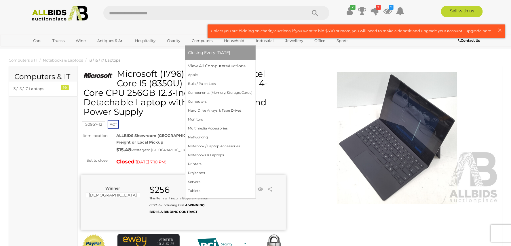
click at [209, 53] on span "Closing Every [DATE]" at bounding box center [209, 52] width 42 height 5
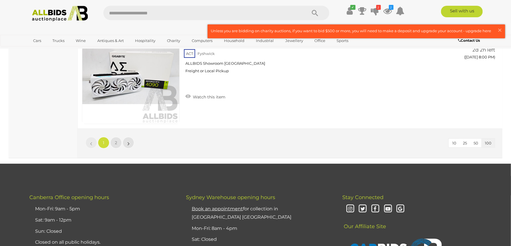
scroll to position [10681, 0]
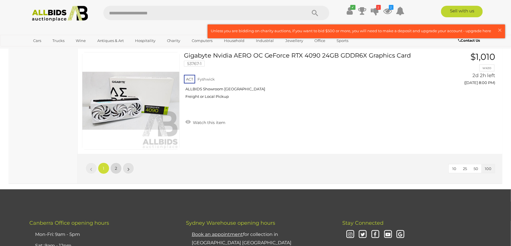
click at [117, 167] on link "2" at bounding box center [116, 169] width 12 height 12
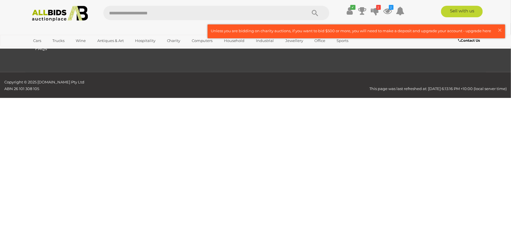
scroll to position [80, 0]
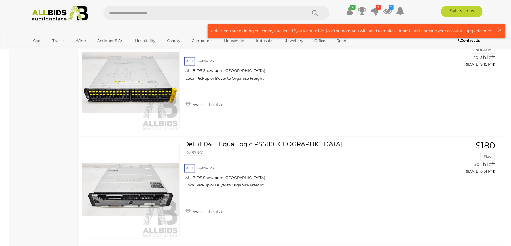
scroll to position [6942, 0]
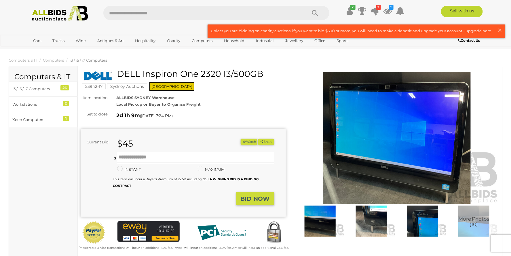
click at [377, 216] on img at bounding box center [371, 220] width 48 height 31
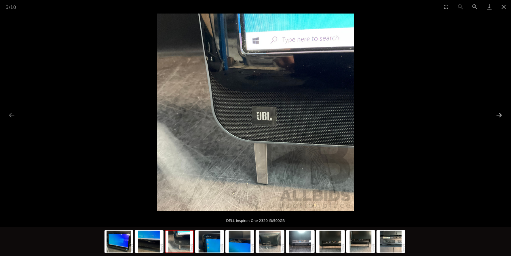
click at [497, 114] on button "Next slide" at bounding box center [499, 114] width 12 height 11
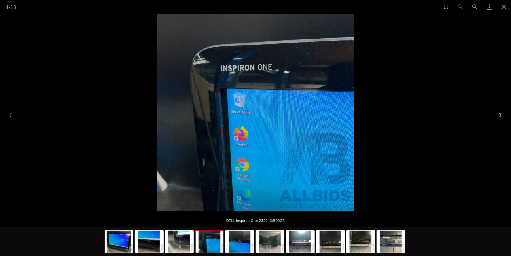
click at [497, 114] on button "Next slide" at bounding box center [499, 114] width 12 height 11
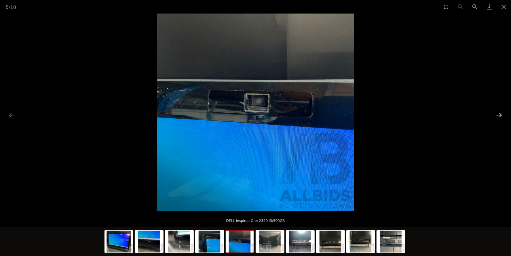
click at [497, 114] on button "Next slide" at bounding box center [499, 114] width 12 height 11
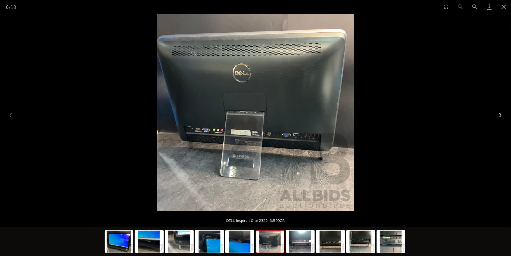
click at [497, 114] on button "Next slide" at bounding box center [499, 114] width 12 height 11
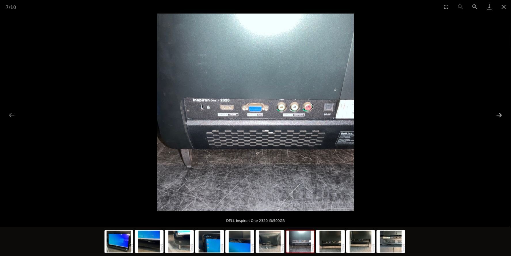
click at [497, 114] on button "Next slide" at bounding box center [499, 114] width 12 height 11
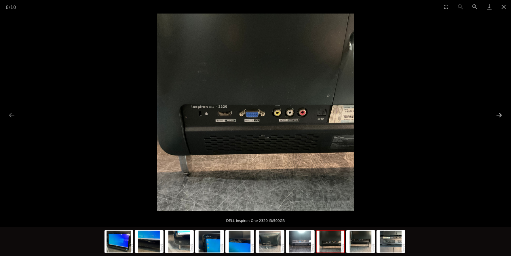
click at [497, 114] on button "Next slide" at bounding box center [499, 114] width 12 height 11
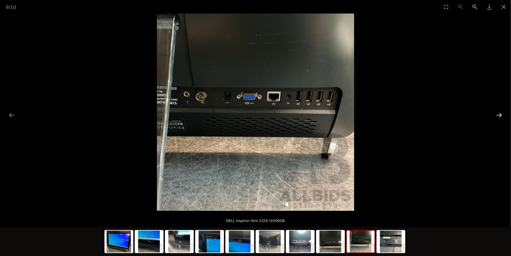
click at [496, 114] on button "Next slide" at bounding box center [499, 114] width 12 height 11
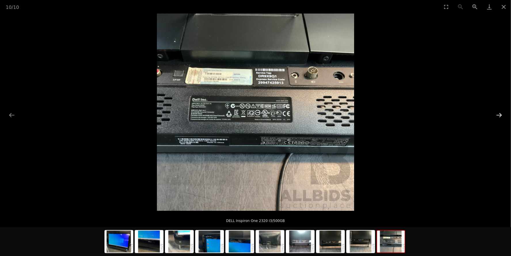
click at [496, 114] on button "Next slide" at bounding box center [499, 114] width 12 height 11
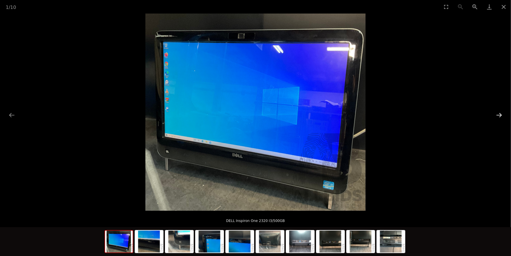
click at [496, 114] on button "Next slide" at bounding box center [499, 114] width 12 height 11
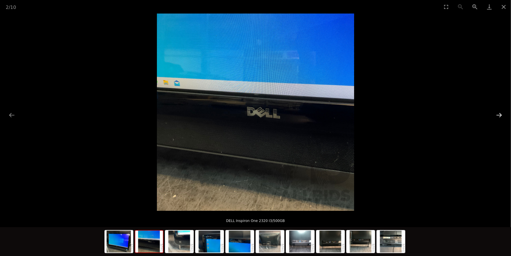
click at [496, 114] on button "Next slide" at bounding box center [499, 114] width 12 height 11
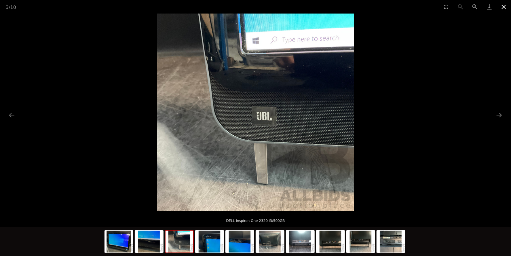
click at [505, 8] on button "Close gallery" at bounding box center [503, 7] width 14 height 14
